Goal: Navigation & Orientation: Find specific page/section

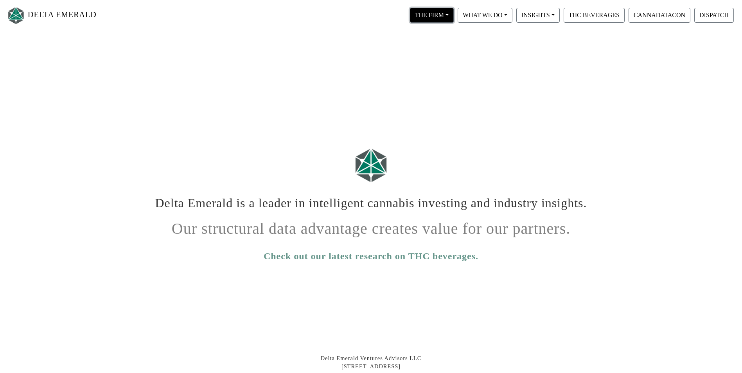
click at [448, 16] on button "THE FIRM" at bounding box center [432, 15] width 44 height 15
click at [439, 43] on link "Our People" at bounding box center [439, 47] width 62 height 13
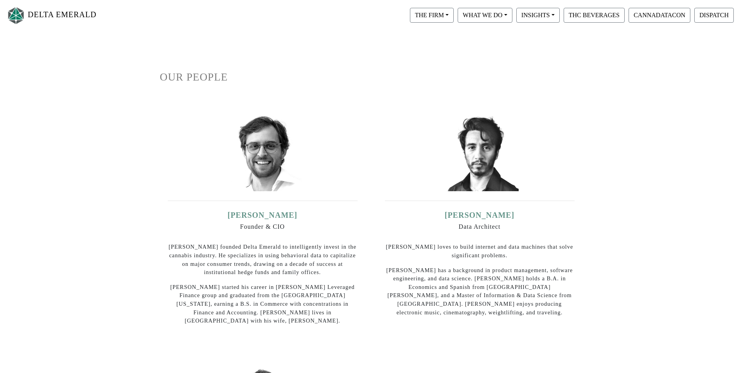
scroll to position [9, 0]
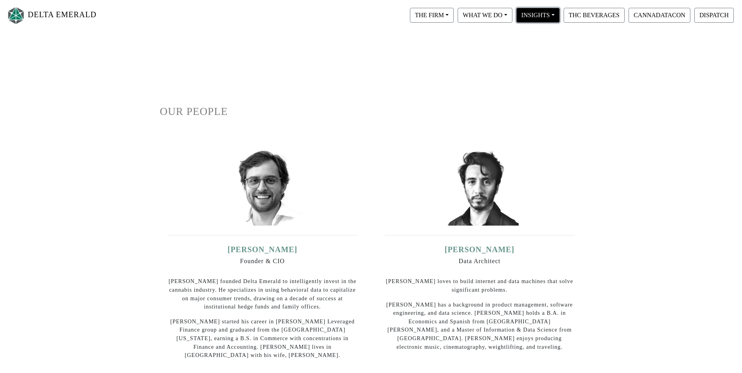
click at [454, 13] on button "INSIGHTS" at bounding box center [432, 15] width 44 height 15
click at [520, 13] on button "INSIGHTS" at bounding box center [537, 15] width 43 height 15
click at [454, 13] on button "INSIGHTS" at bounding box center [432, 15] width 44 height 15
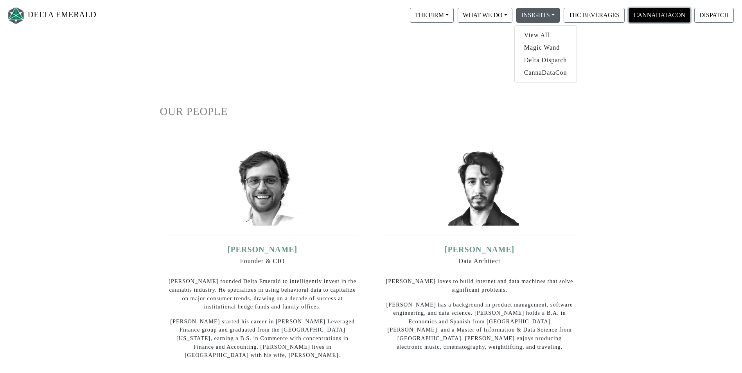
click at [684, 19] on button "CANNADATACON" at bounding box center [659, 15] width 62 height 15
